Goal: Task Accomplishment & Management: Manage account settings

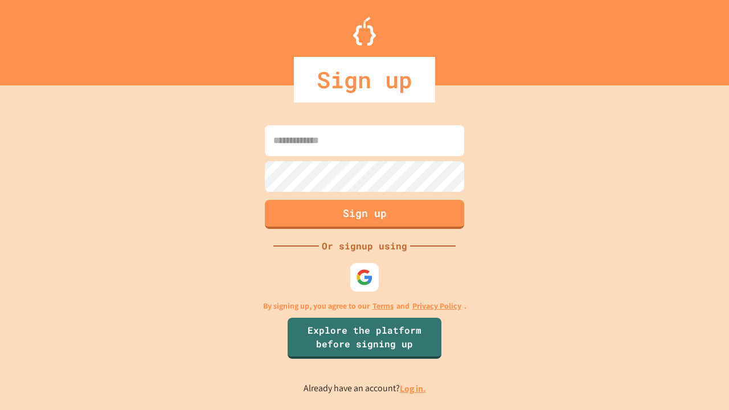
click at [414, 389] on link "Log in." at bounding box center [413, 389] width 26 height 12
